Goal: Communication & Community: Answer question/provide support

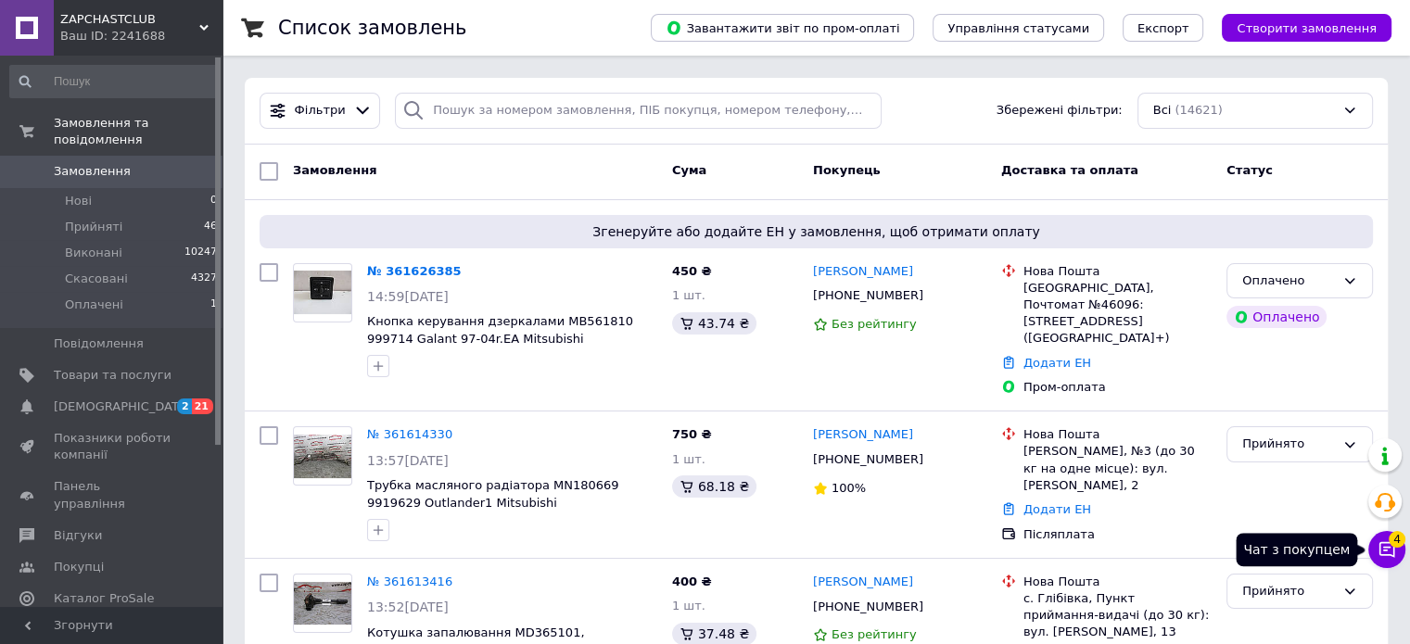
click at [1391, 551] on icon at bounding box center [1386, 549] width 19 height 19
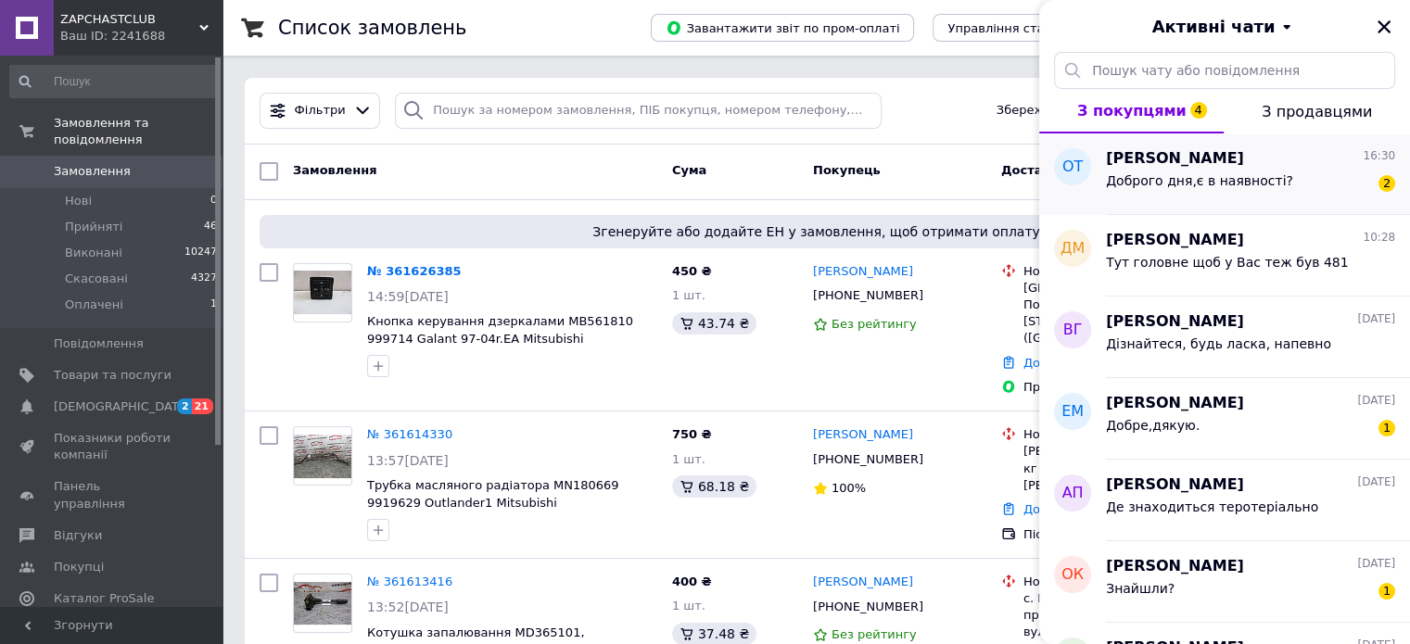
click at [1160, 177] on span "Доброго дня,є в наявності?" at bounding box center [1199, 180] width 187 height 15
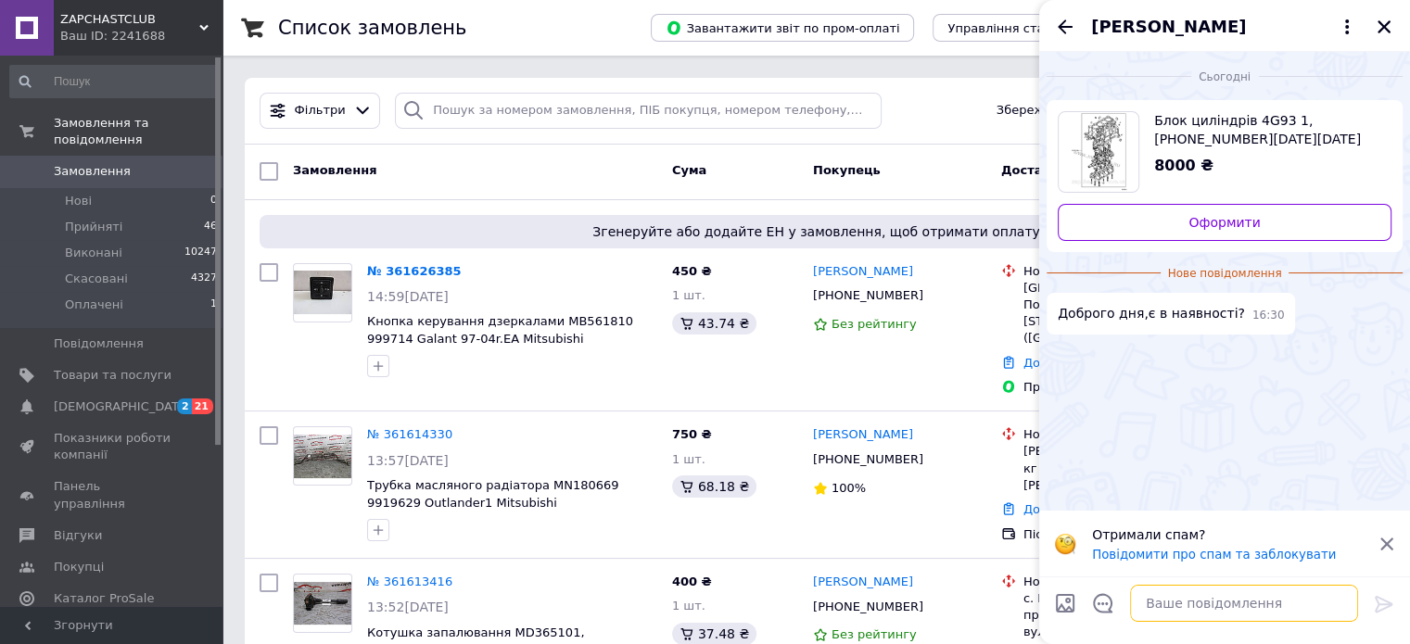
click at [1243, 603] on textarea at bounding box center [1244, 603] width 228 height 37
type textarea "М"
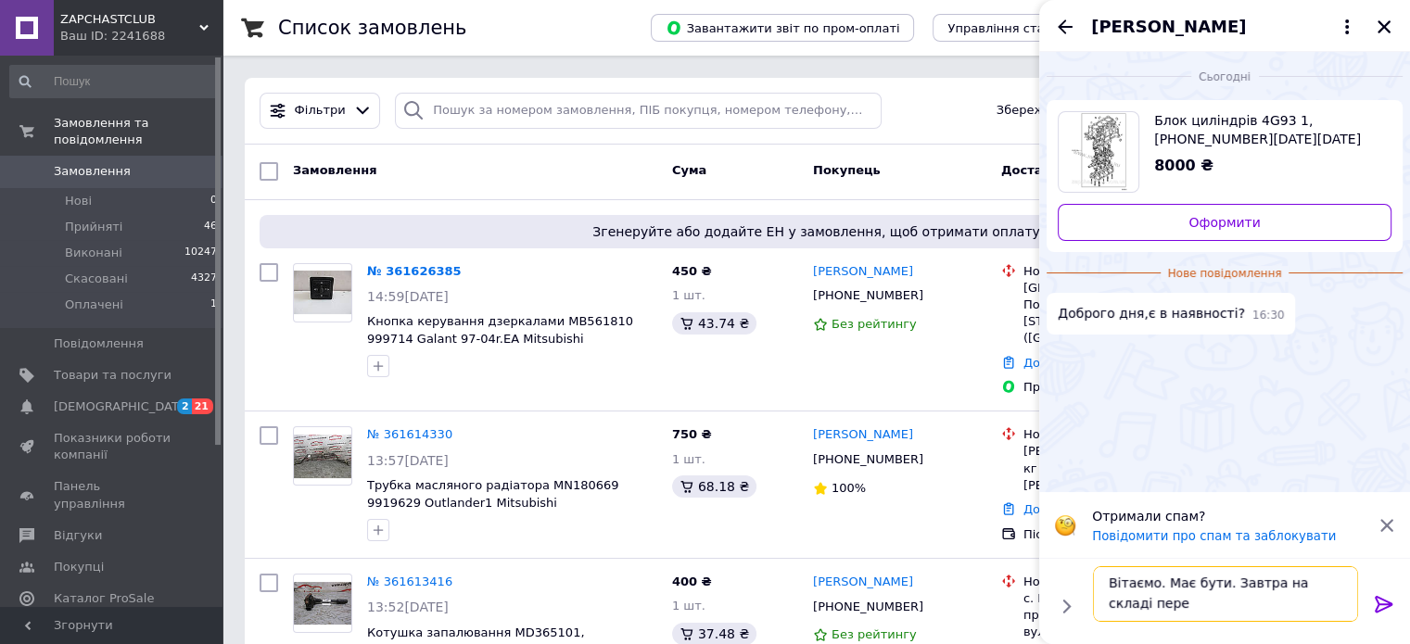
scroll to position [1, 0]
type textarea "Вітаємо. Має бути. Завтра на складі перепровіримо"
click at [1371, 609] on div at bounding box center [1383, 608] width 37 height 44
click at [1376, 603] on icon at bounding box center [1384, 604] width 22 height 22
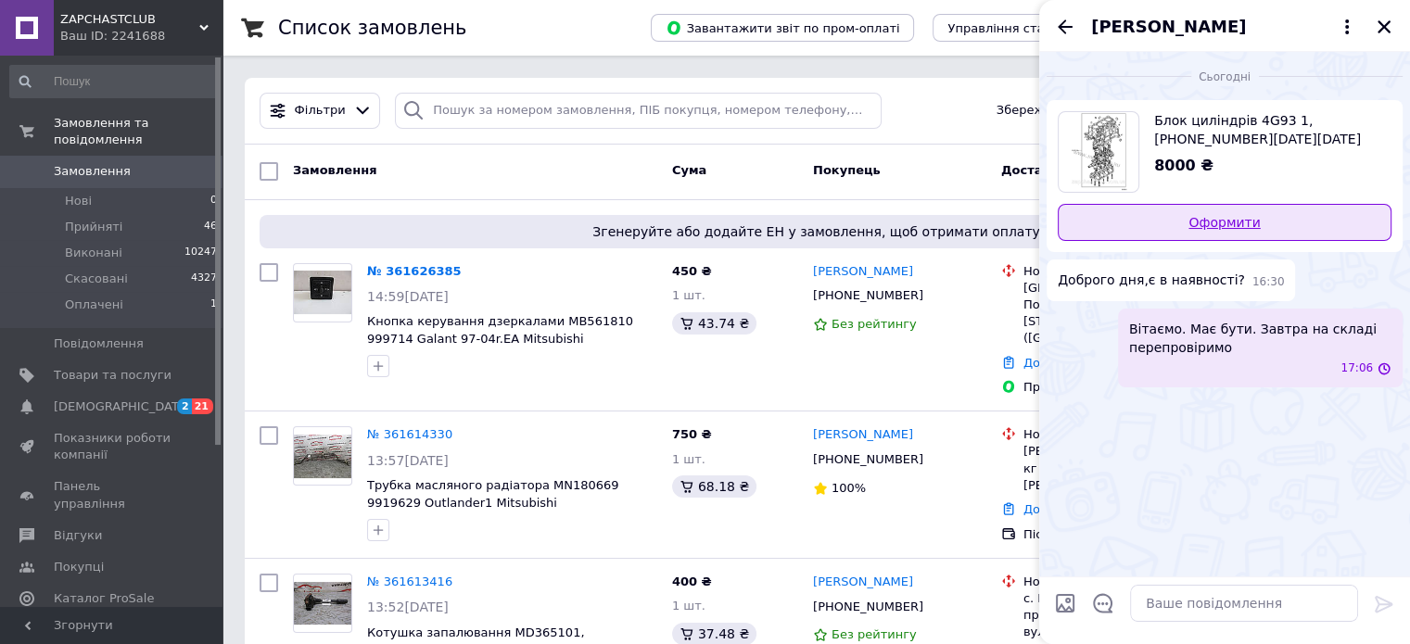
scroll to position [0, 0]
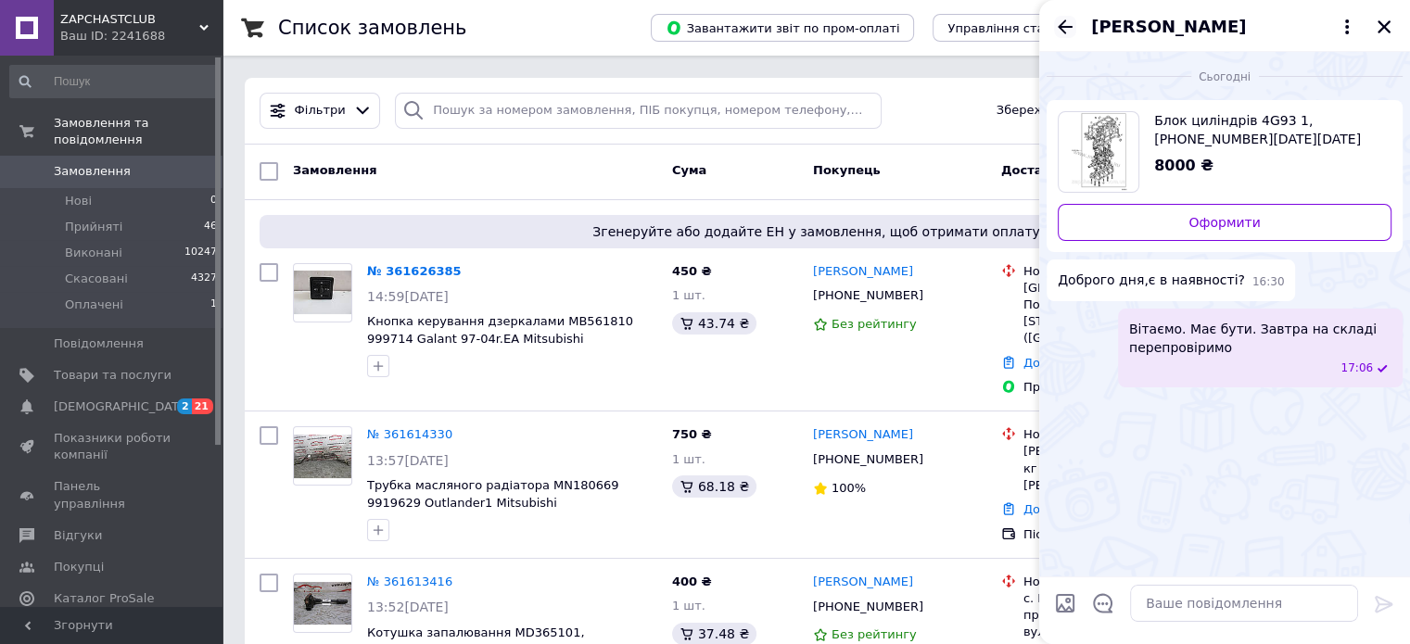
click at [1058, 26] on icon "Назад" at bounding box center [1065, 26] width 15 height 14
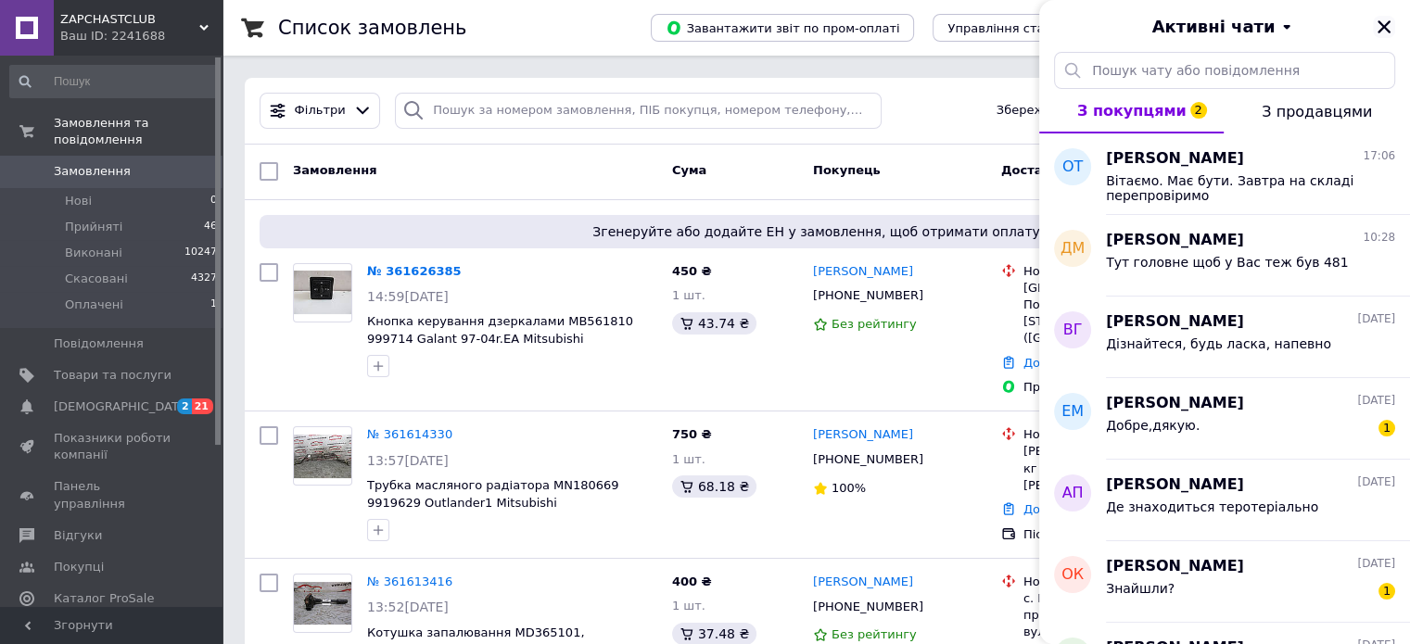
click at [1384, 30] on icon "Закрити" at bounding box center [1383, 27] width 17 height 17
